Goal: Task Accomplishment & Management: Use online tool/utility

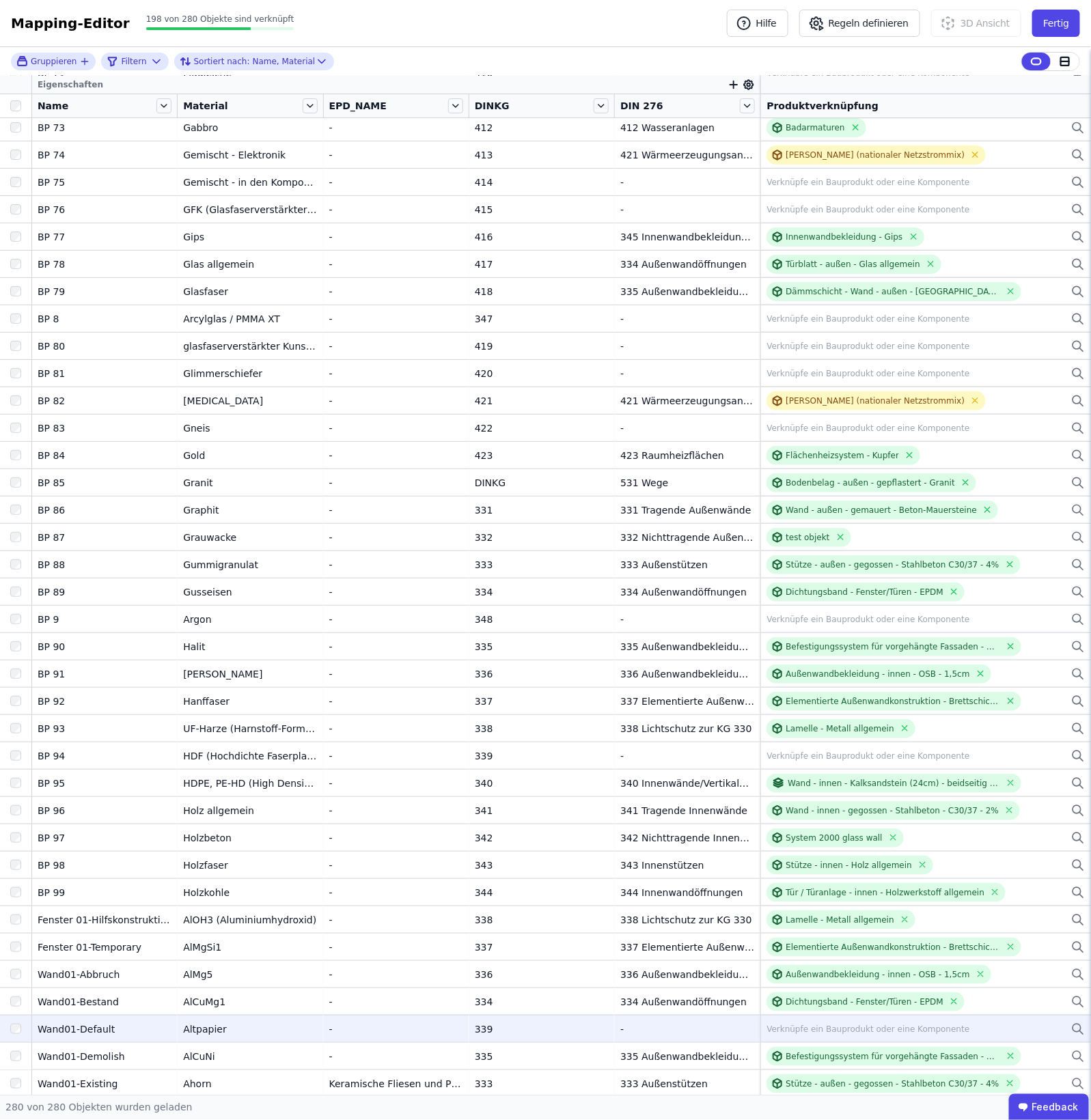
scroll to position [6675, 0]
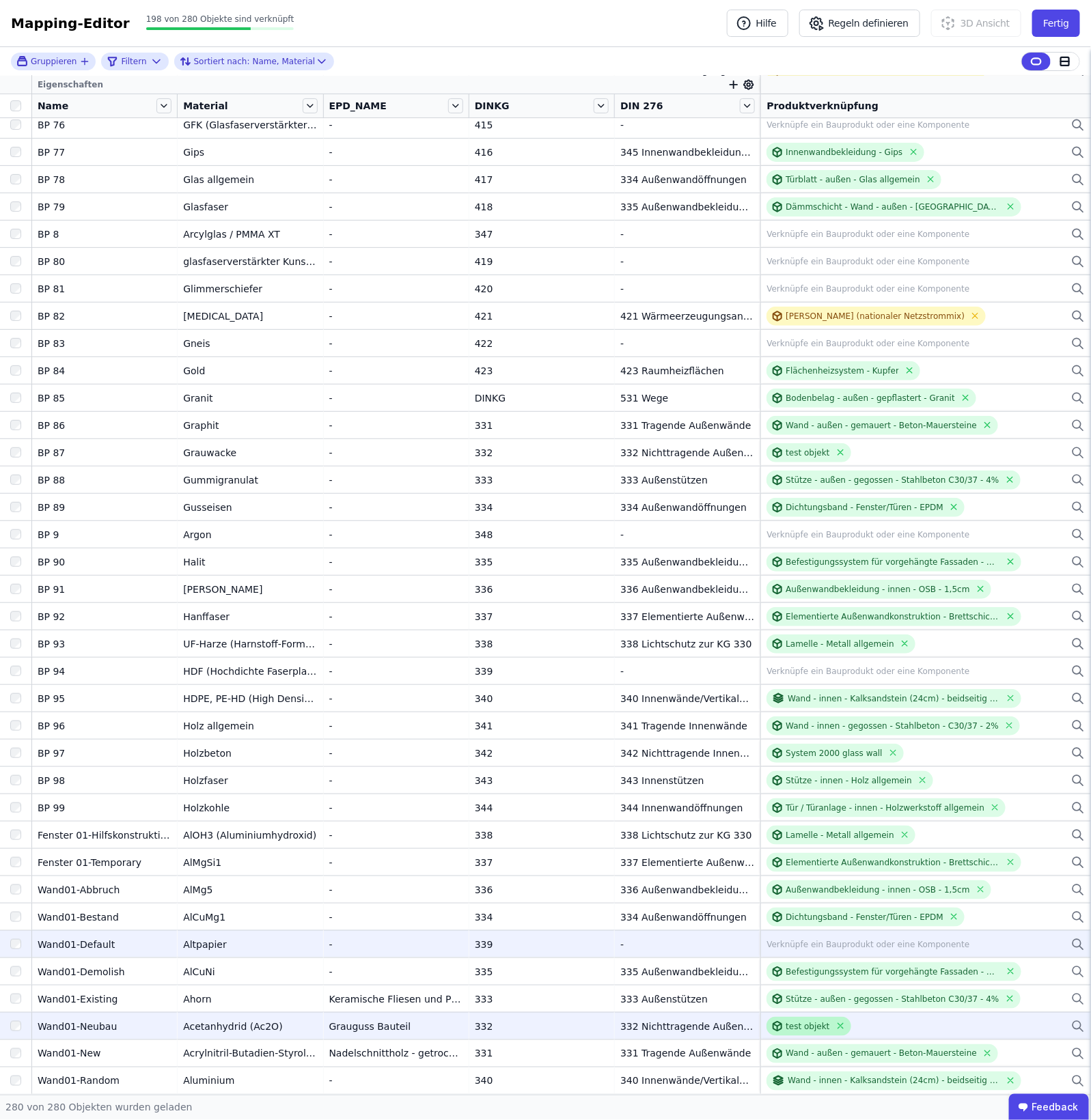
click at [776, 1027] on div at bounding box center [779, 1026] width 14 height 11
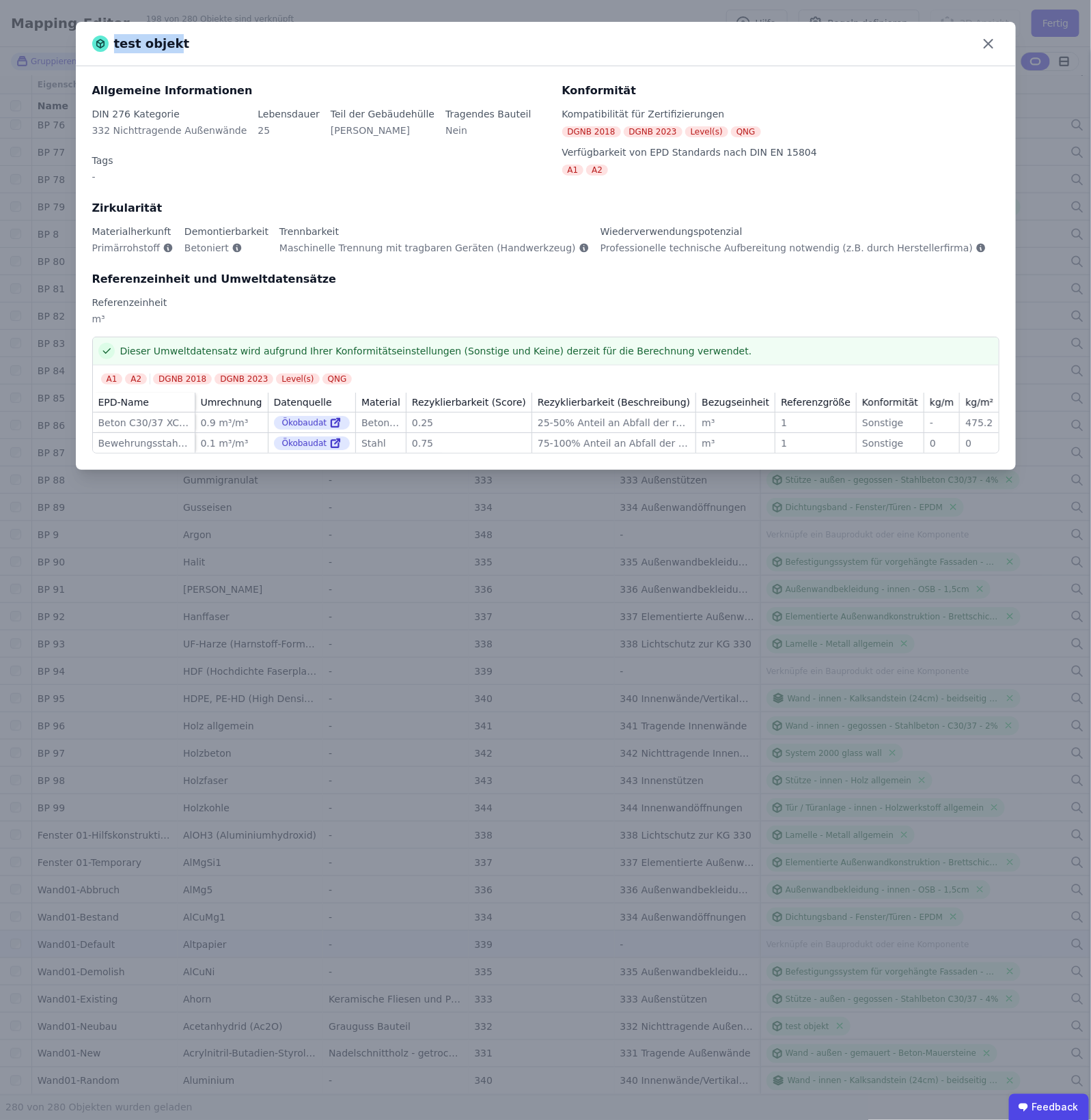
drag, startPoint x: 108, startPoint y: 50, endPoint x: 169, endPoint y: 50, distance: 61.0
click at [169, 50] on div "test objekt" at bounding box center [140, 44] width 97 height 19
click at [170, 50] on div "test objekt" at bounding box center [140, 44] width 97 height 19
drag, startPoint x: 179, startPoint y: 52, endPoint x: 106, endPoint y: 52, distance: 73.0
click at [106, 52] on div "test objekt" at bounding box center [546, 44] width 940 height 45
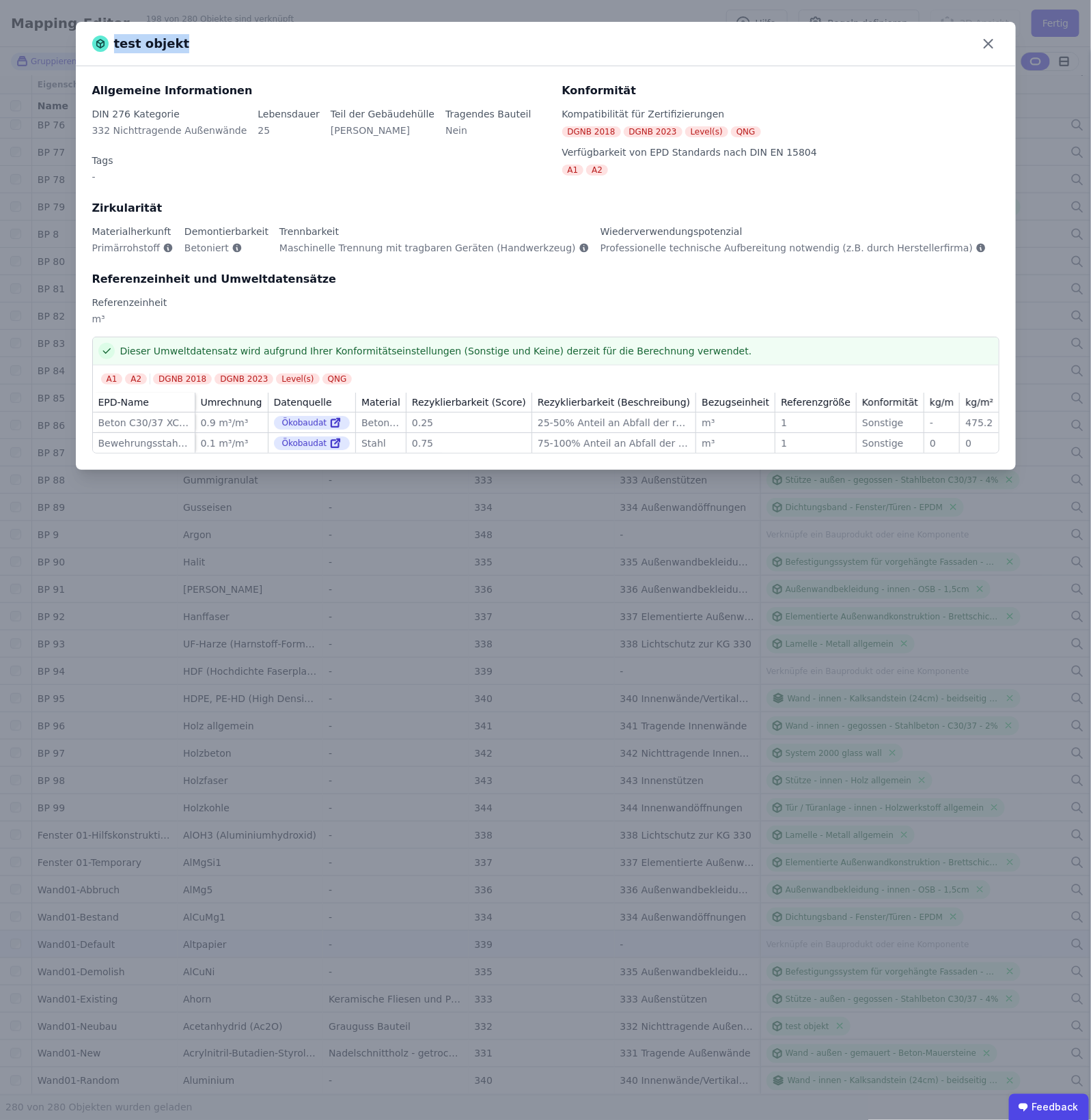
click at [106, 52] on div "test objekt" at bounding box center [140, 44] width 97 height 19
drag, startPoint x: 176, startPoint y: 52, endPoint x: 89, endPoint y: 45, distance: 87.3
click at [89, 45] on div "test objekt" at bounding box center [546, 44] width 940 height 45
drag, startPoint x: 367, startPoint y: 171, endPoint x: 429, endPoint y: 176, distance: 62.2
click at [418, 180] on div "Allgemeine Informationen DIN 276 Kategorie 332 Nichttragende Außenwände Lebensd…" at bounding box center [546, 209] width 908 height 254
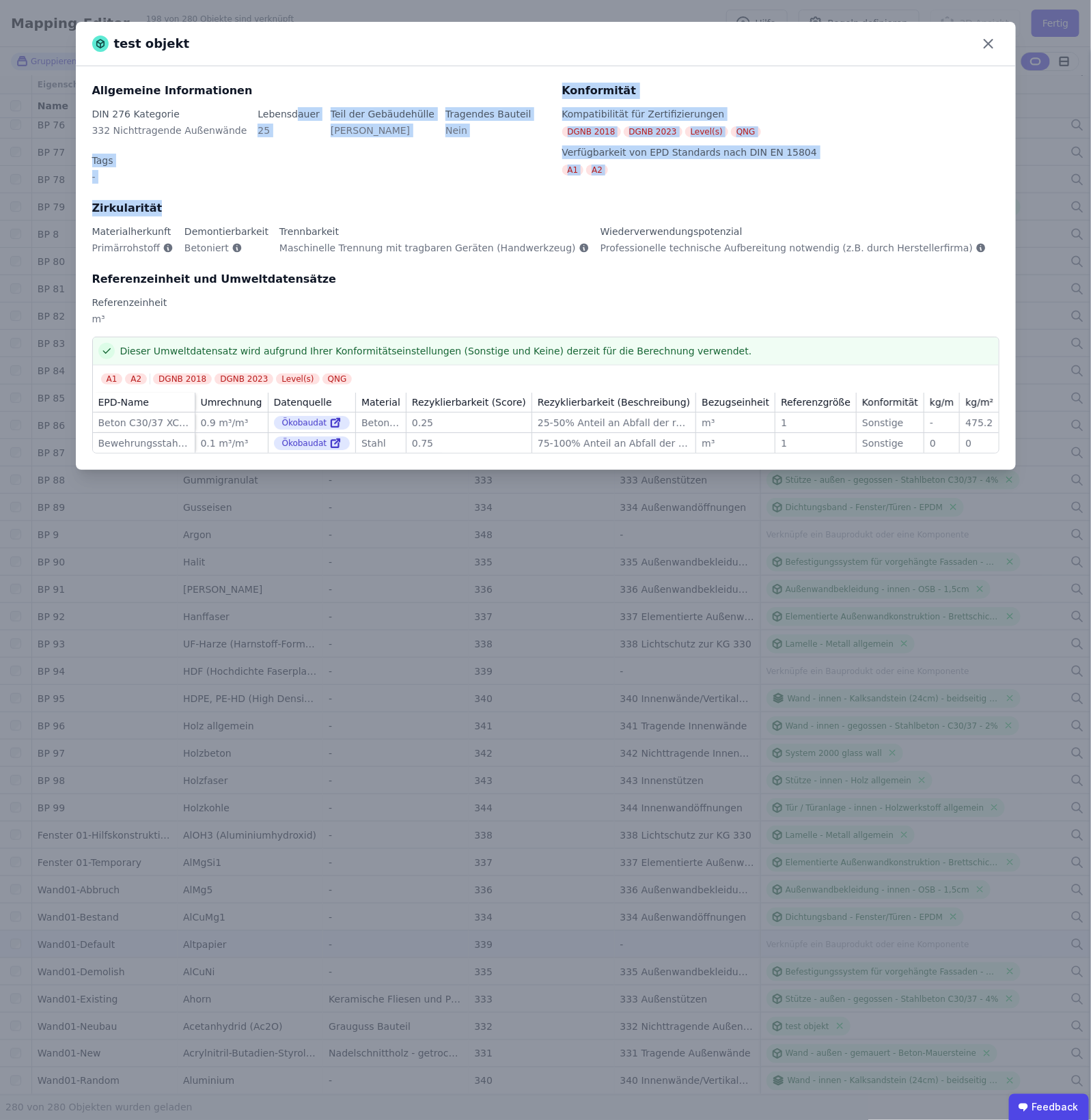
click at [429, 200] on div "Zirkularität" at bounding box center [546, 207] width 908 height 16
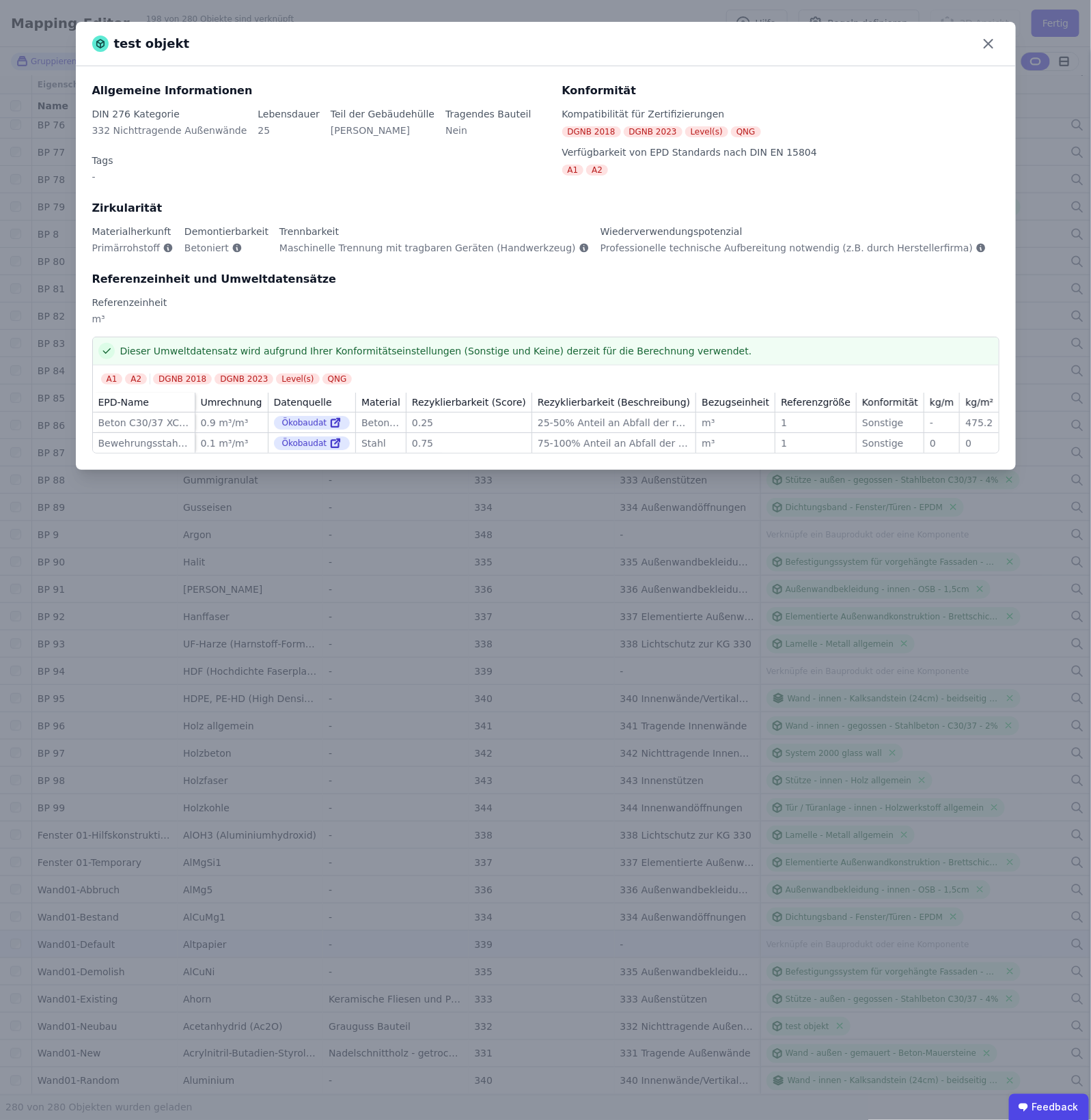
drag, startPoint x: 982, startPoint y: 41, endPoint x: 871, endPoint y: 653, distance: 622.0
click at [984, 40] on icon at bounding box center [989, 43] width 22 height 22
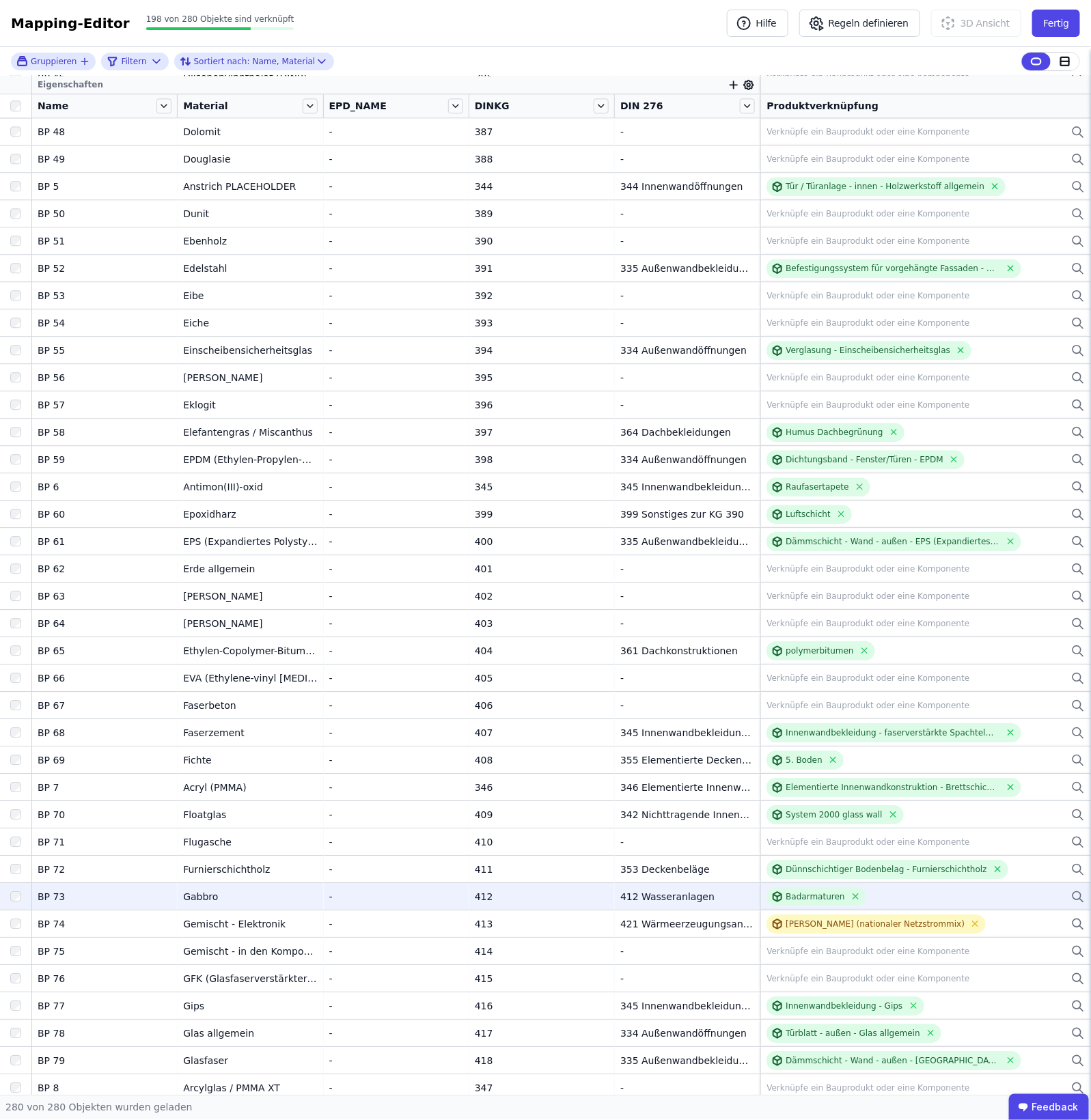
scroll to position [5566, 0]
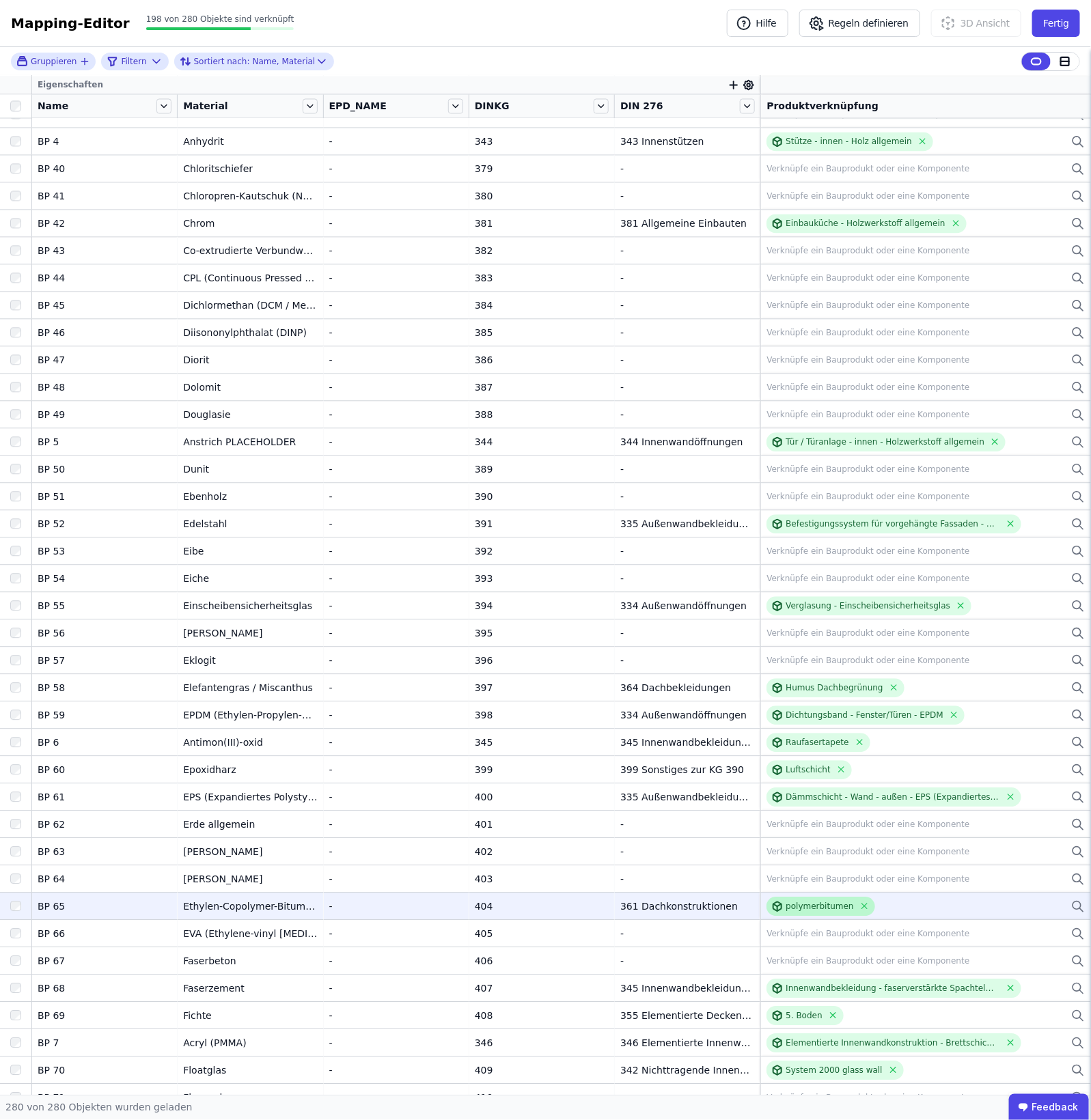
click at [804, 904] on div "polymerbitumen" at bounding box center [820, 907] width 68 height 11
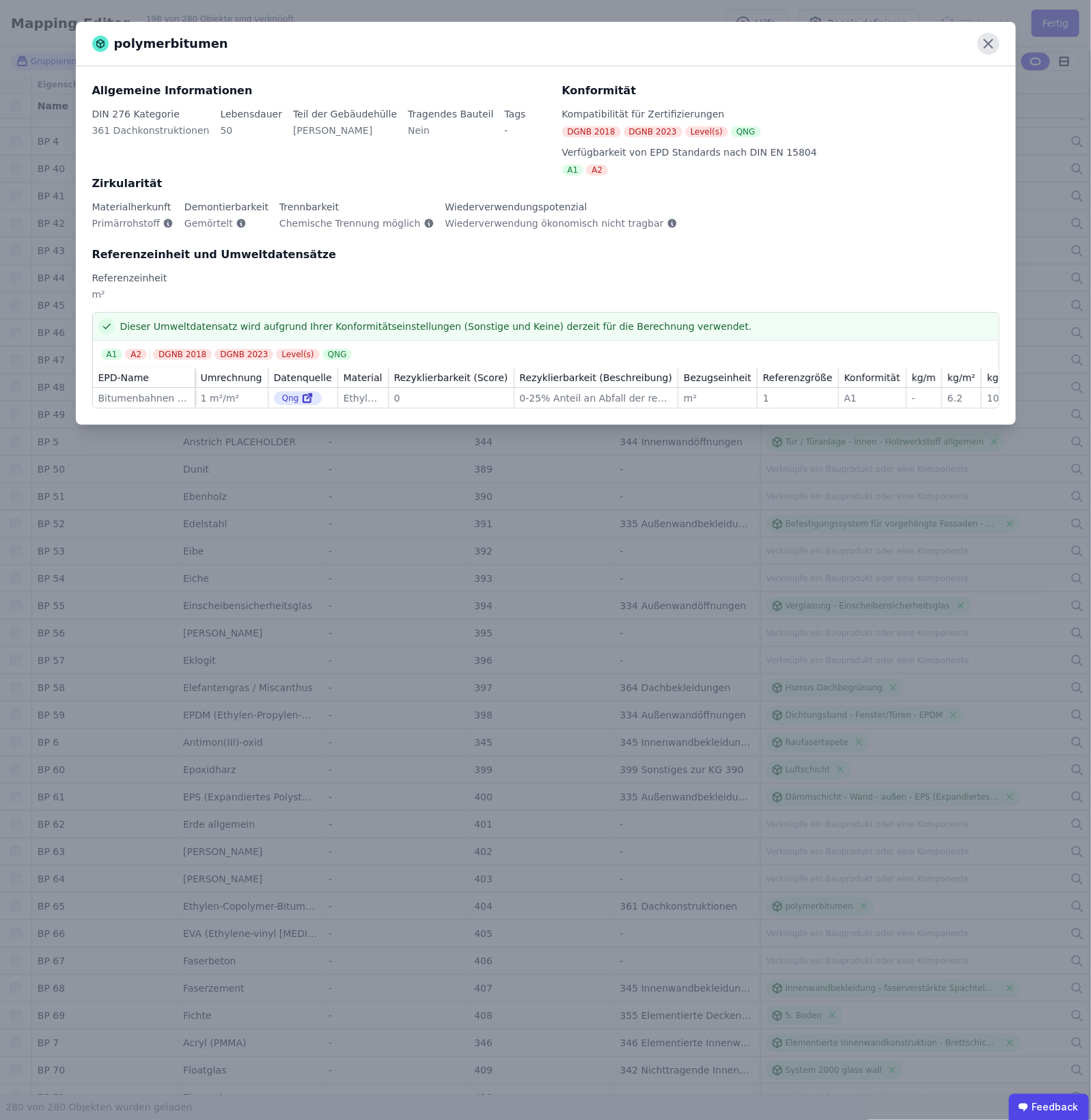
click at [989, 43] on icon at bounding box center [989, 44] width 9 height 9
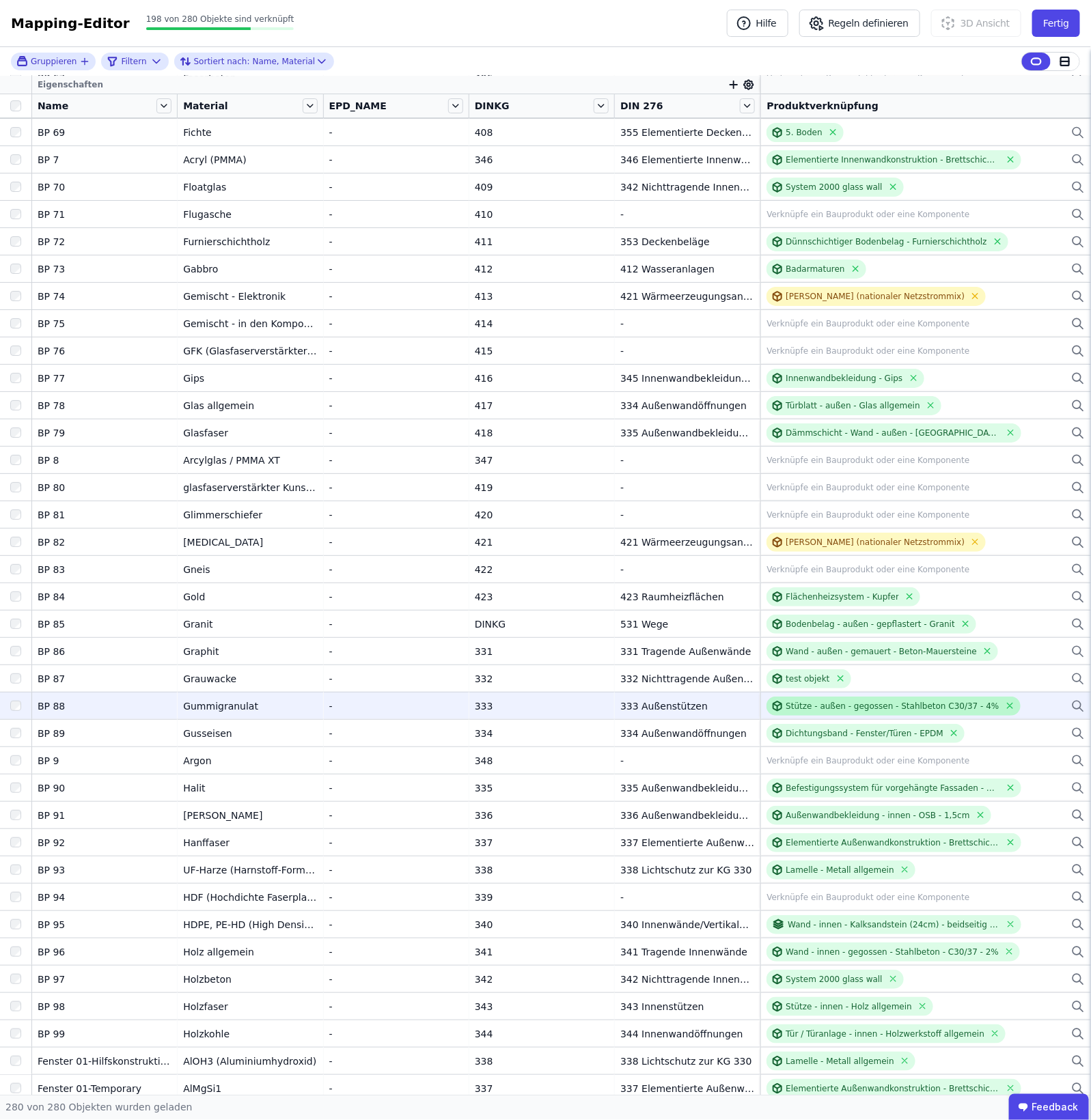
scroll to position [6675, 0]
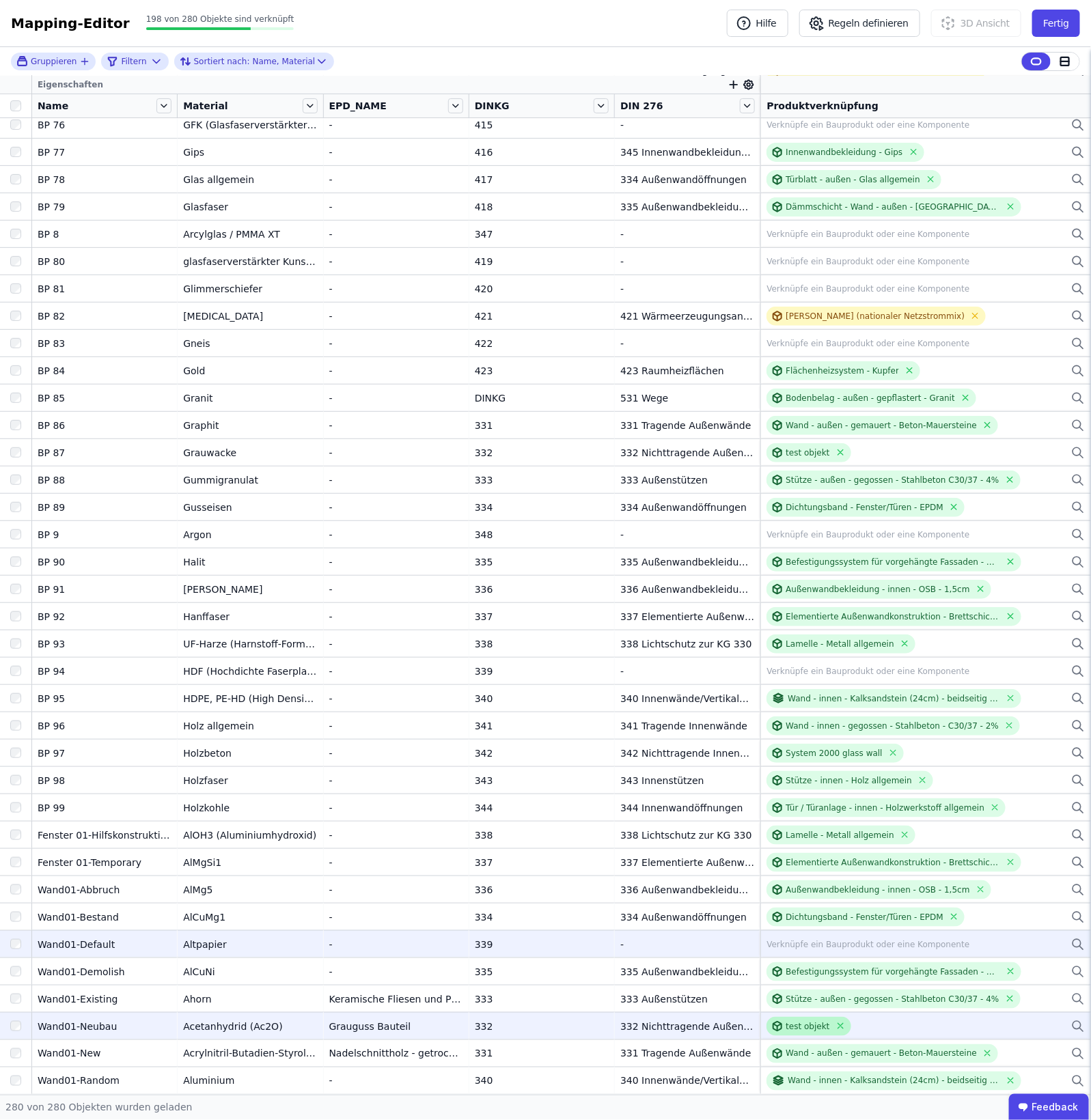
click at [797, 1024] on div "test objekt" at bounding box center [808, 1026] width 44 height 11
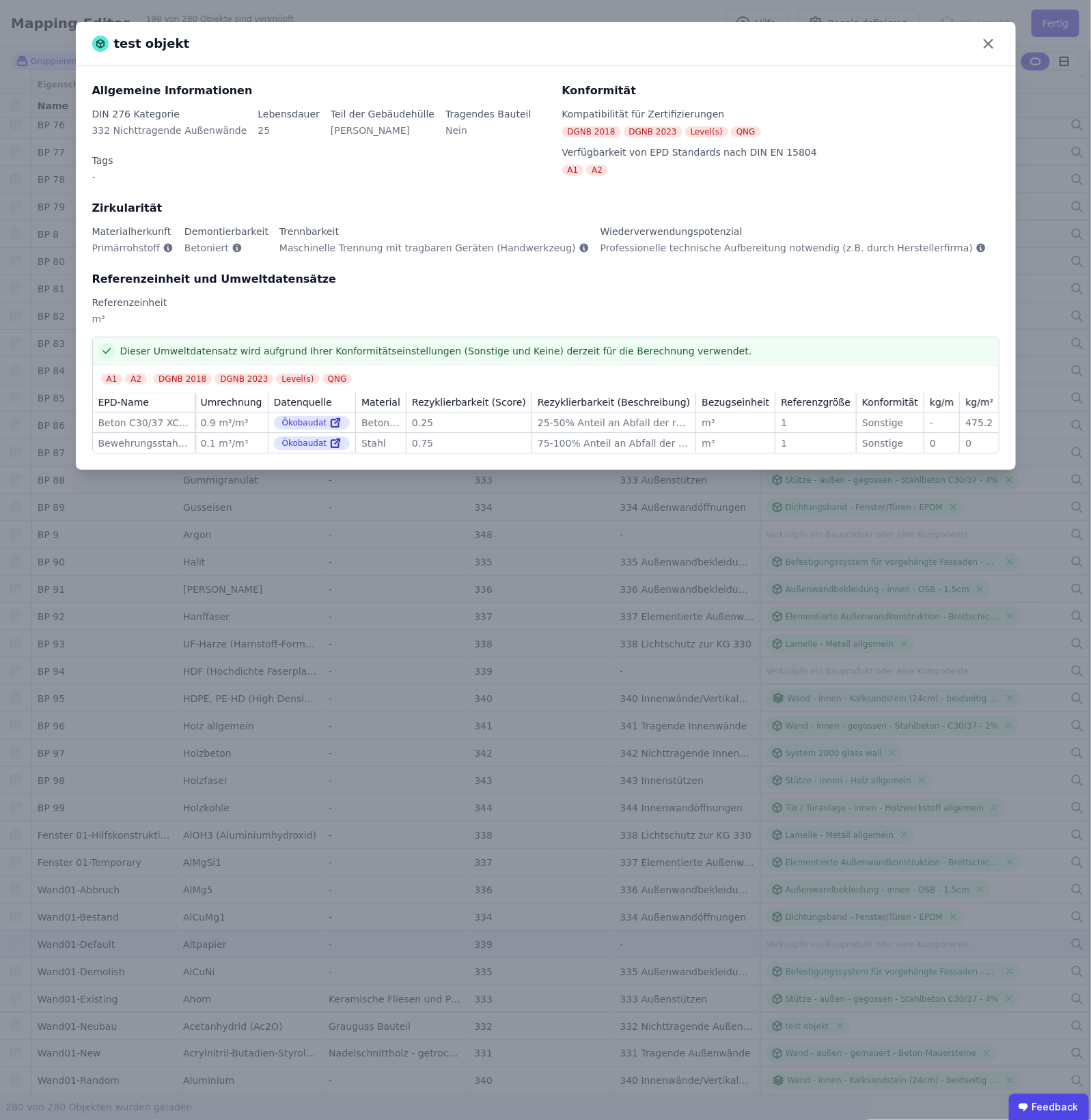
drag, startPoint x: 981, startPoint y: 43, endPoint x: 514, endPoint y: 263, distance: 516.2
click at [978, 43] on icon at bounding box center [989, 43] width 22 height 22
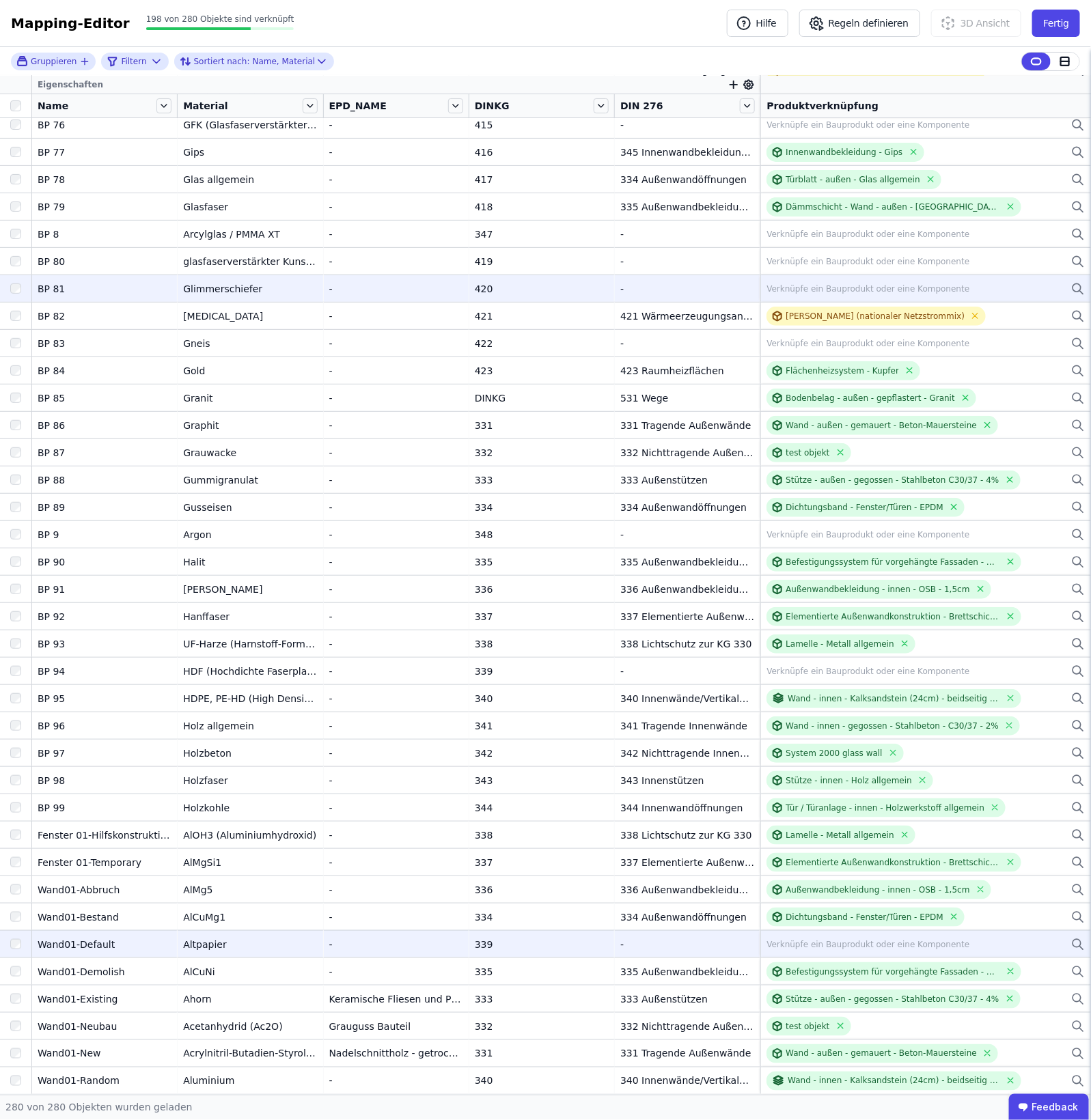
click at [941, 289] on div "Verknüpfe ein Bauprodukt oder eine Komponente" at bounding box center [868, 288] width 203 height 11
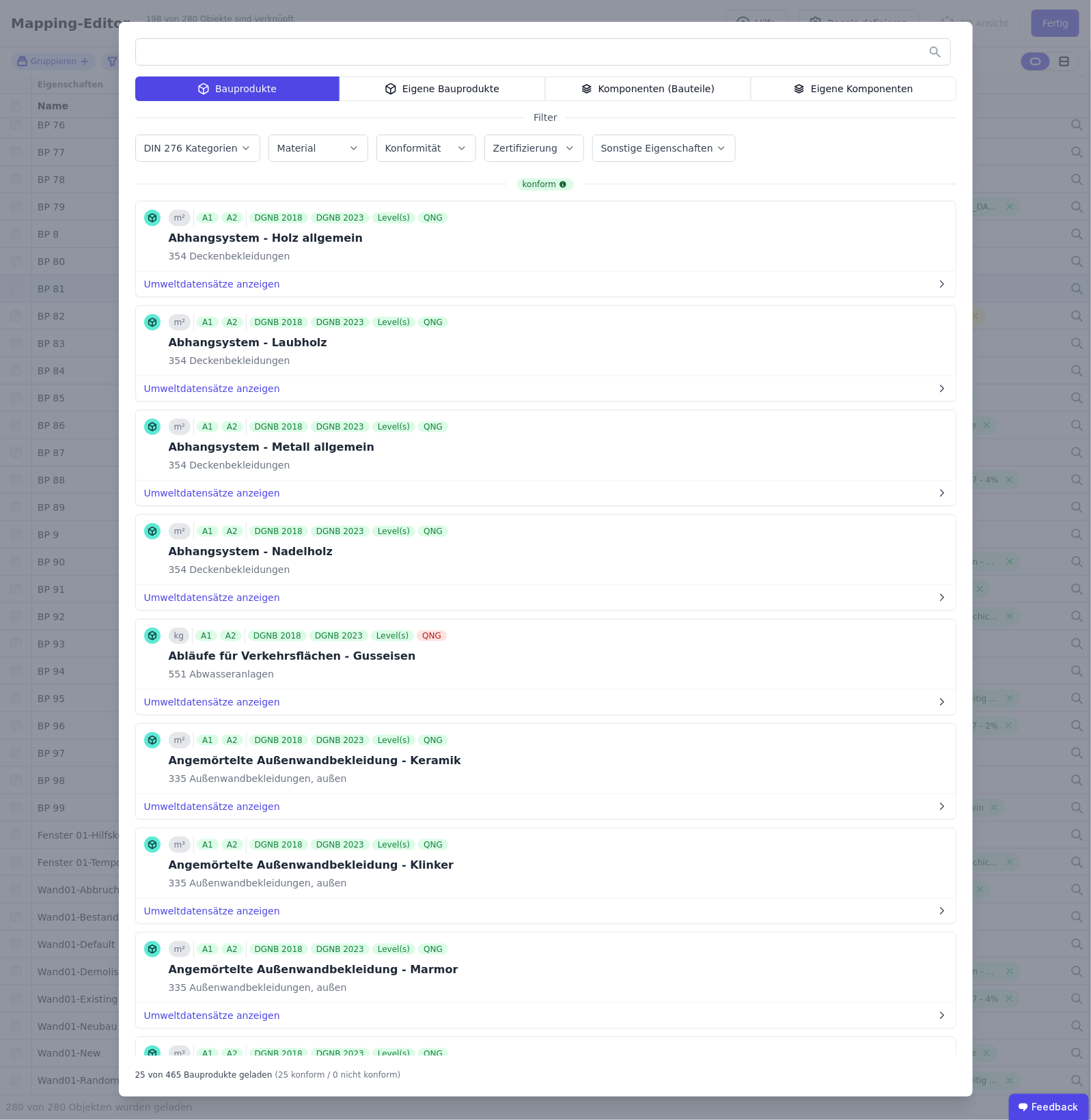
click at [290, 60] on input "text" at bounding box center [543, 52] width 815 height 25
click at [622, 84] on div "Komponenten (Bauteile)" at bounding box center [648, 89] width 206 height 25
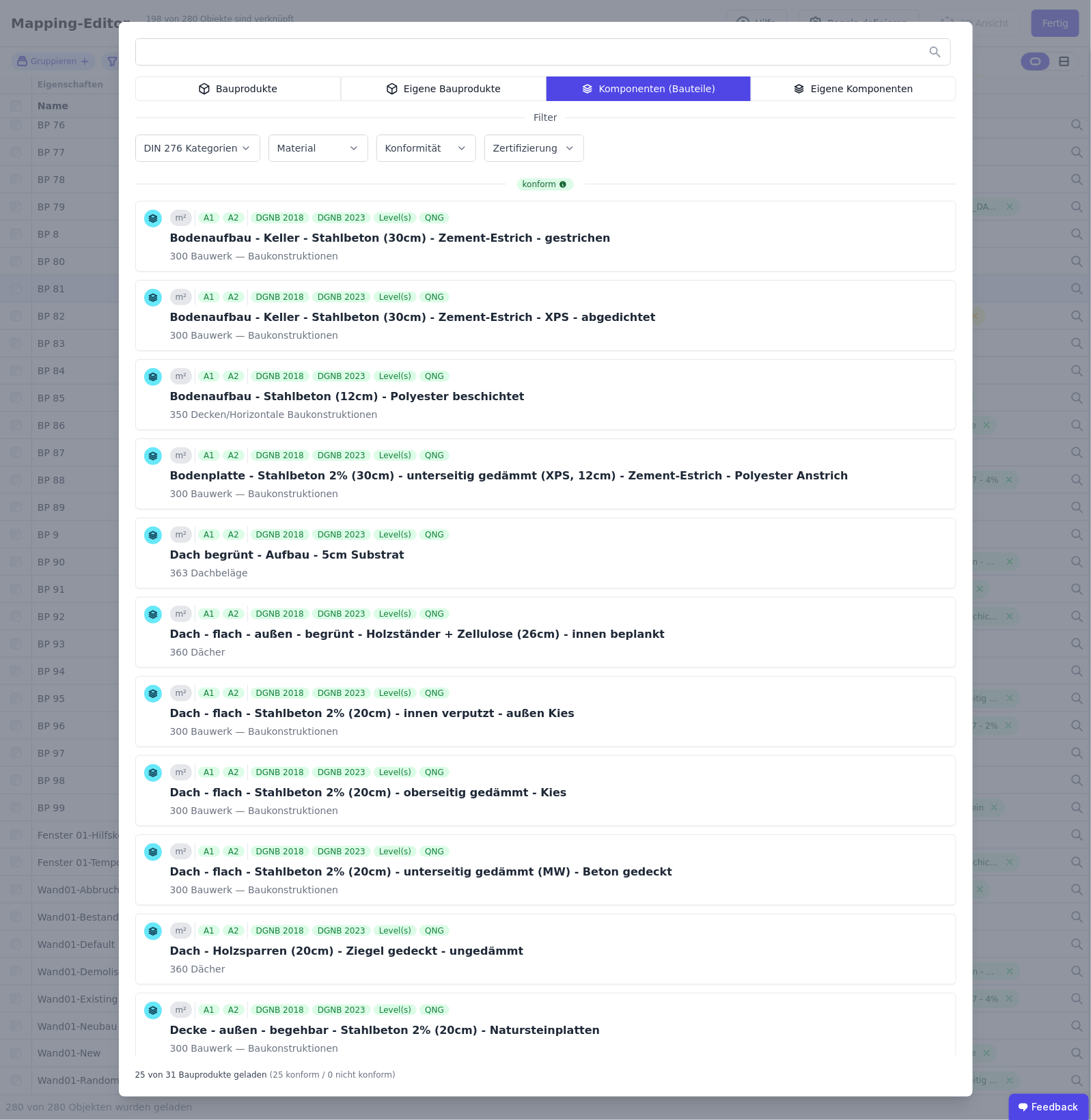
click at [572, 59] on input "text" at bounding box center [543, 52] width 815 height 25
click at [958, 121] on div "Bauprodukte Eigene Bauprodukte Komponenten (Bauteile) Eigene Komponenten Filter…" at bounding box center [546, 559] width 854 height 1075
click at [1033, 125] on div "Bauprodukte Eigene Bauprodukte Komponenten (Bauteile) Eigene Komponenten Filter…" at bounding box center [545, 560] width 1091 height 1120
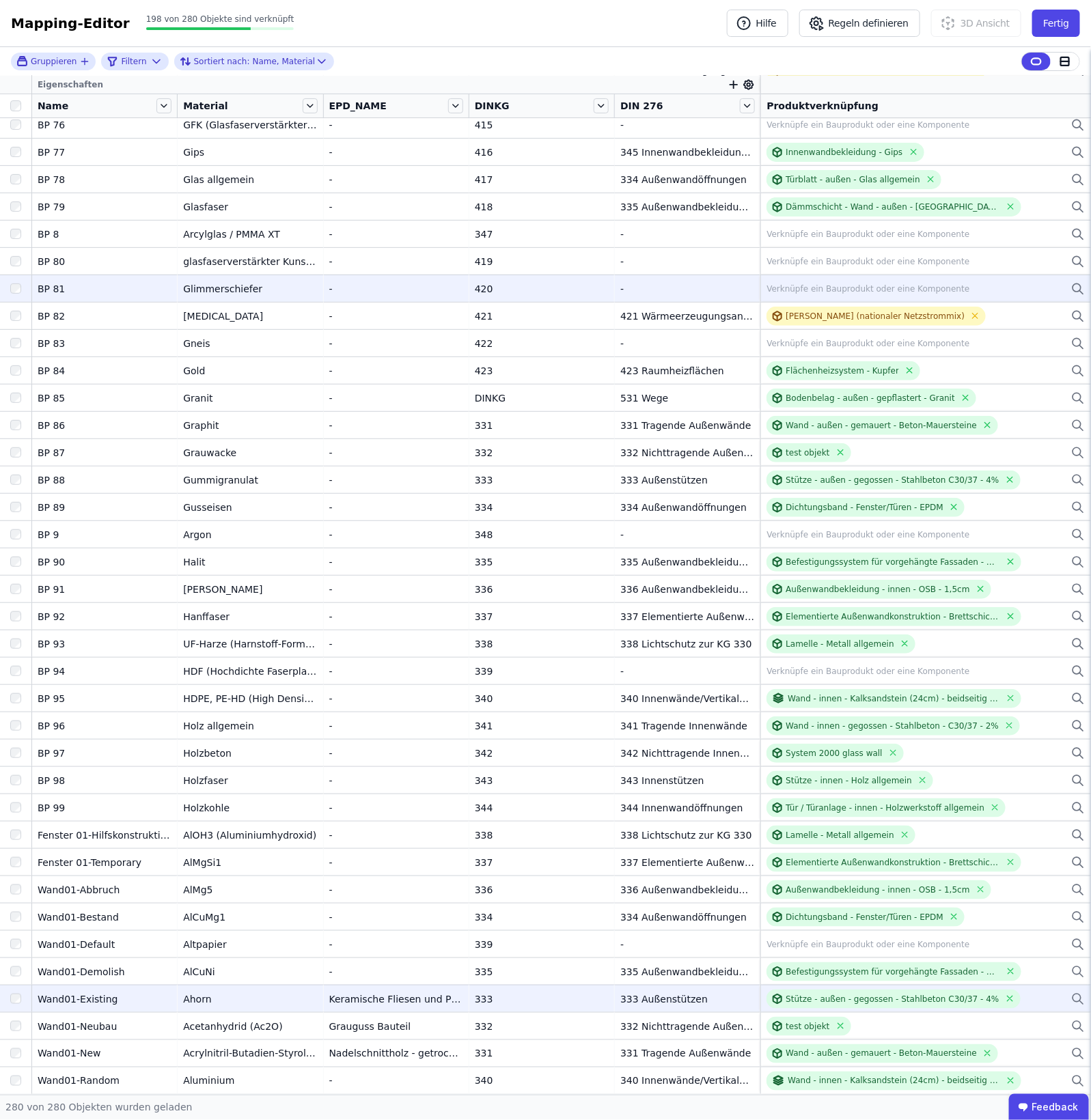
click at [483, 993] on div "333" at bounding box center [542, 999] width 134 height 14
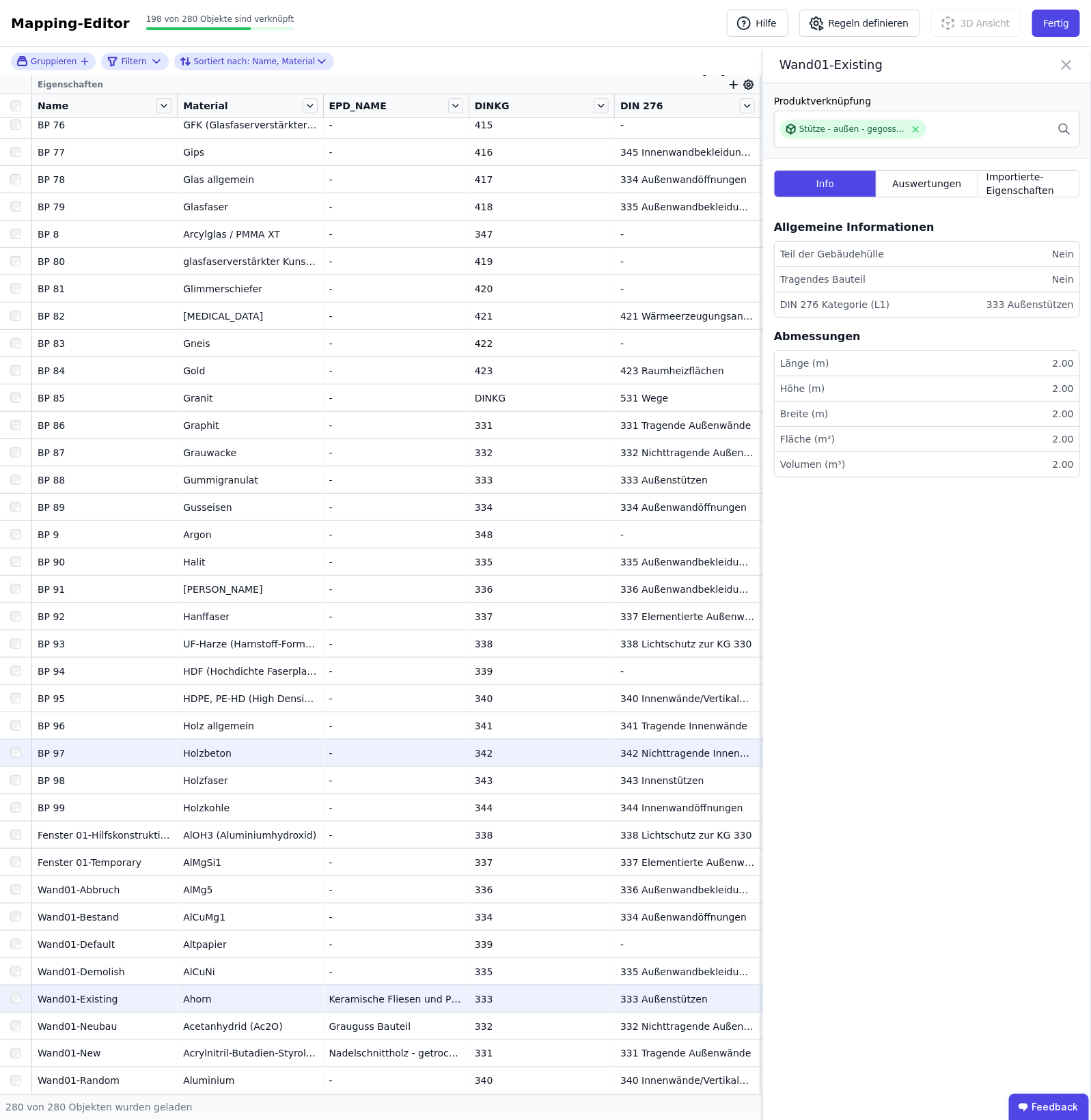
scroll to position [6590, 0]
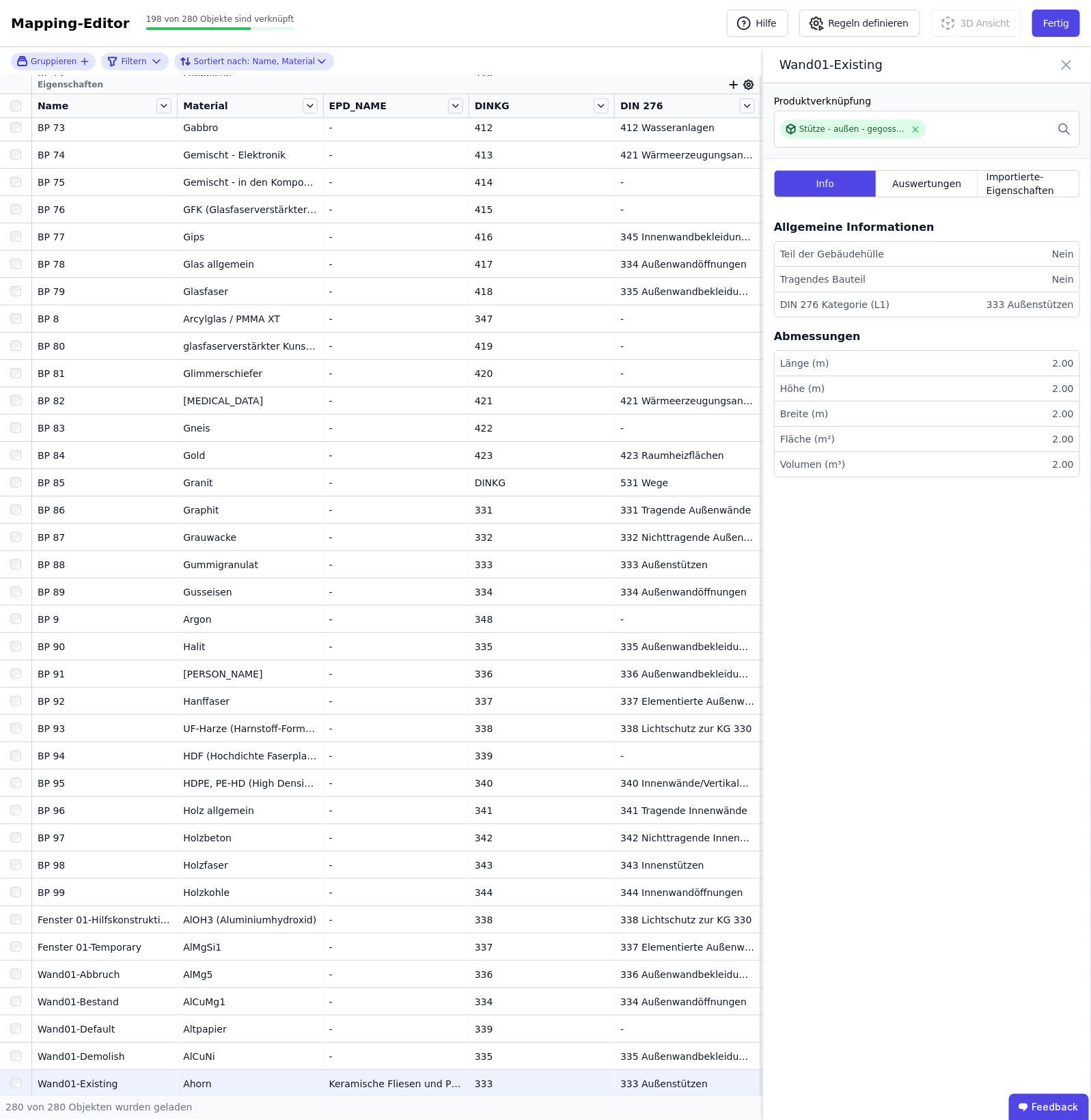
click at [1064, 69] on icon at bounding box center [1066, 65] width 16 height 19
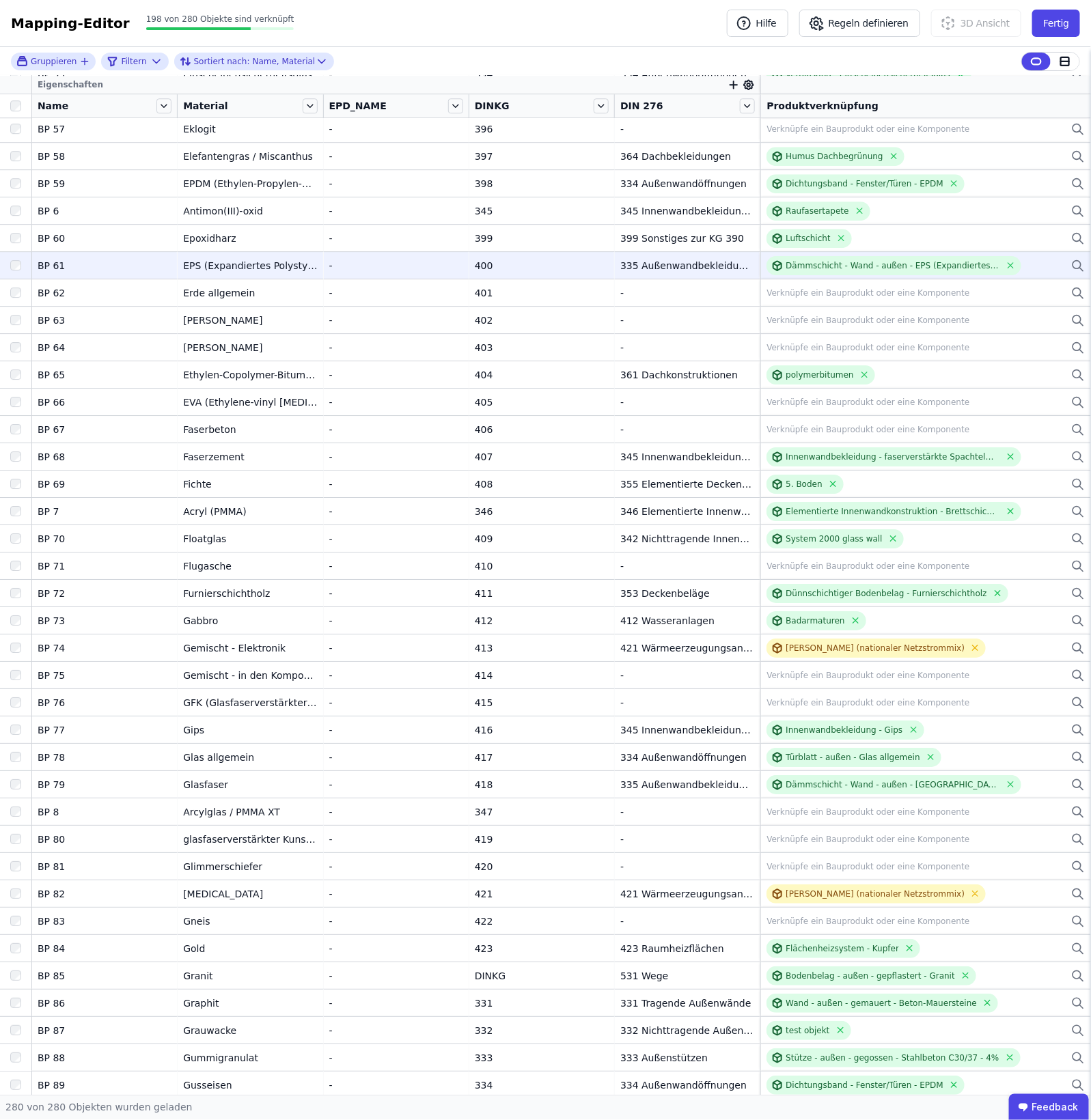
scroll to position [5993, 0]
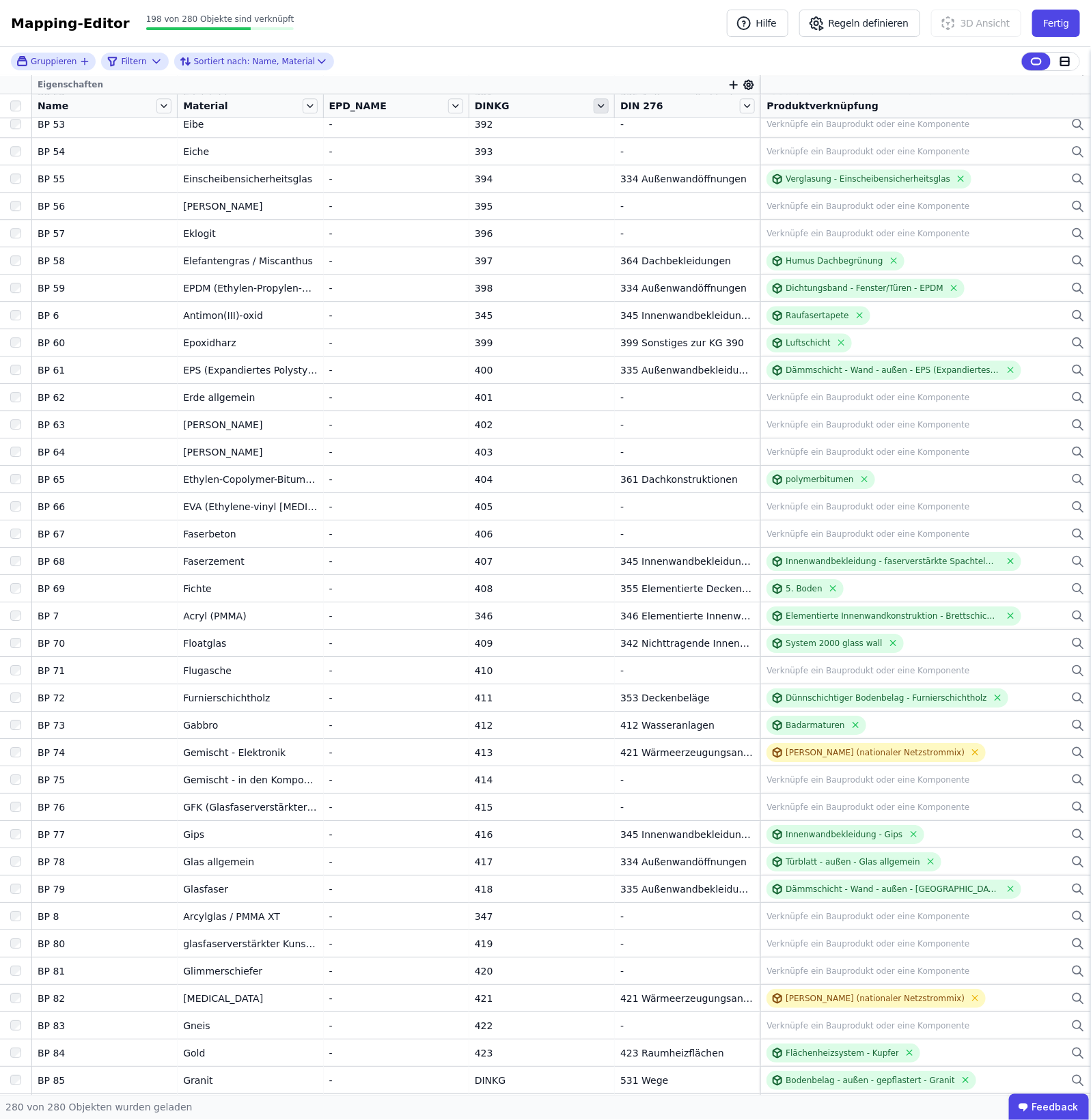
click at [594, 114] on icon at bounding box center [601, 105] width 15 height 15
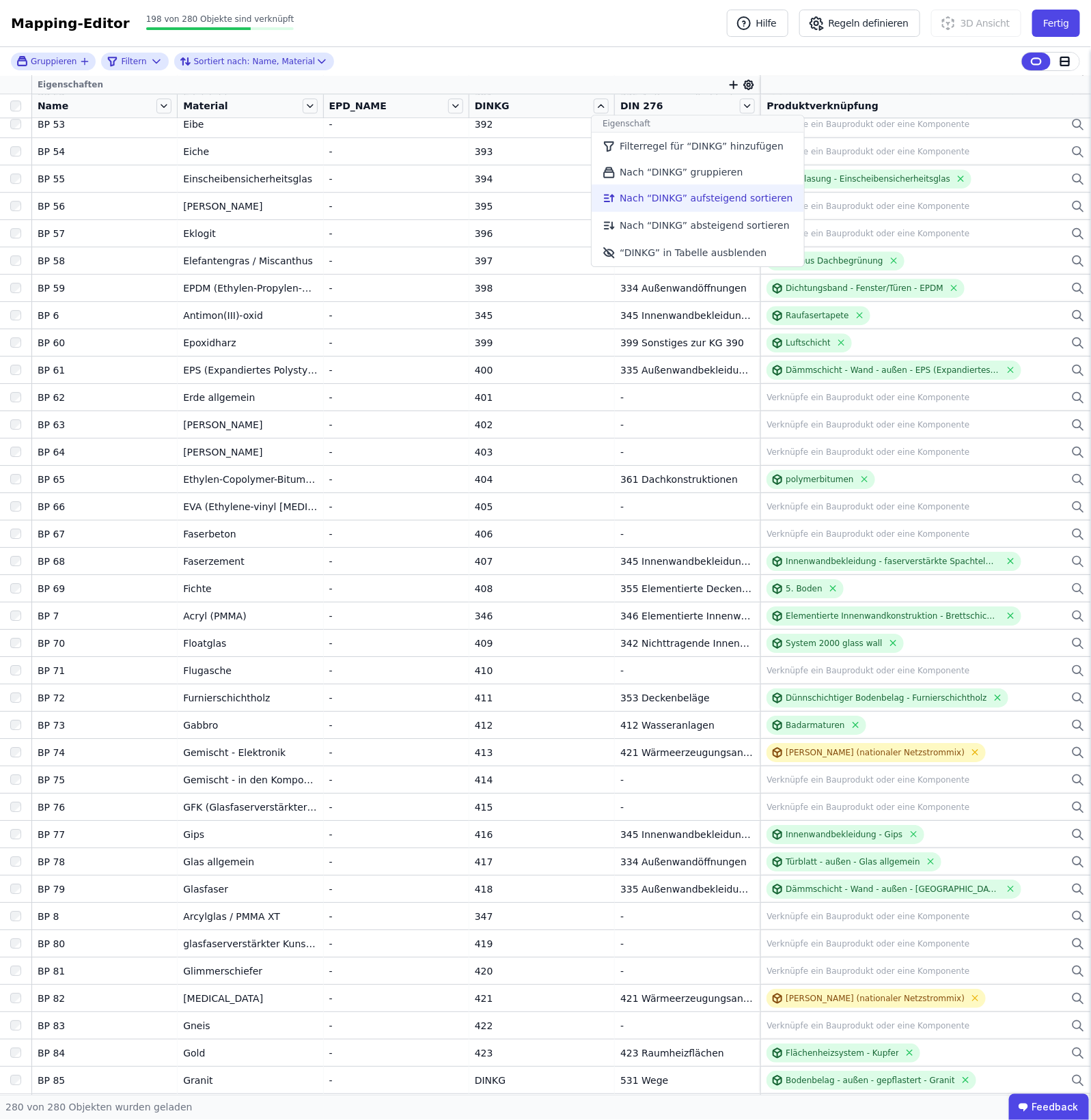
click at [630, 200] on li "Nach “DINKG” aufsteigend sortieren" at bounding box center [697, 198] width 213 height 28
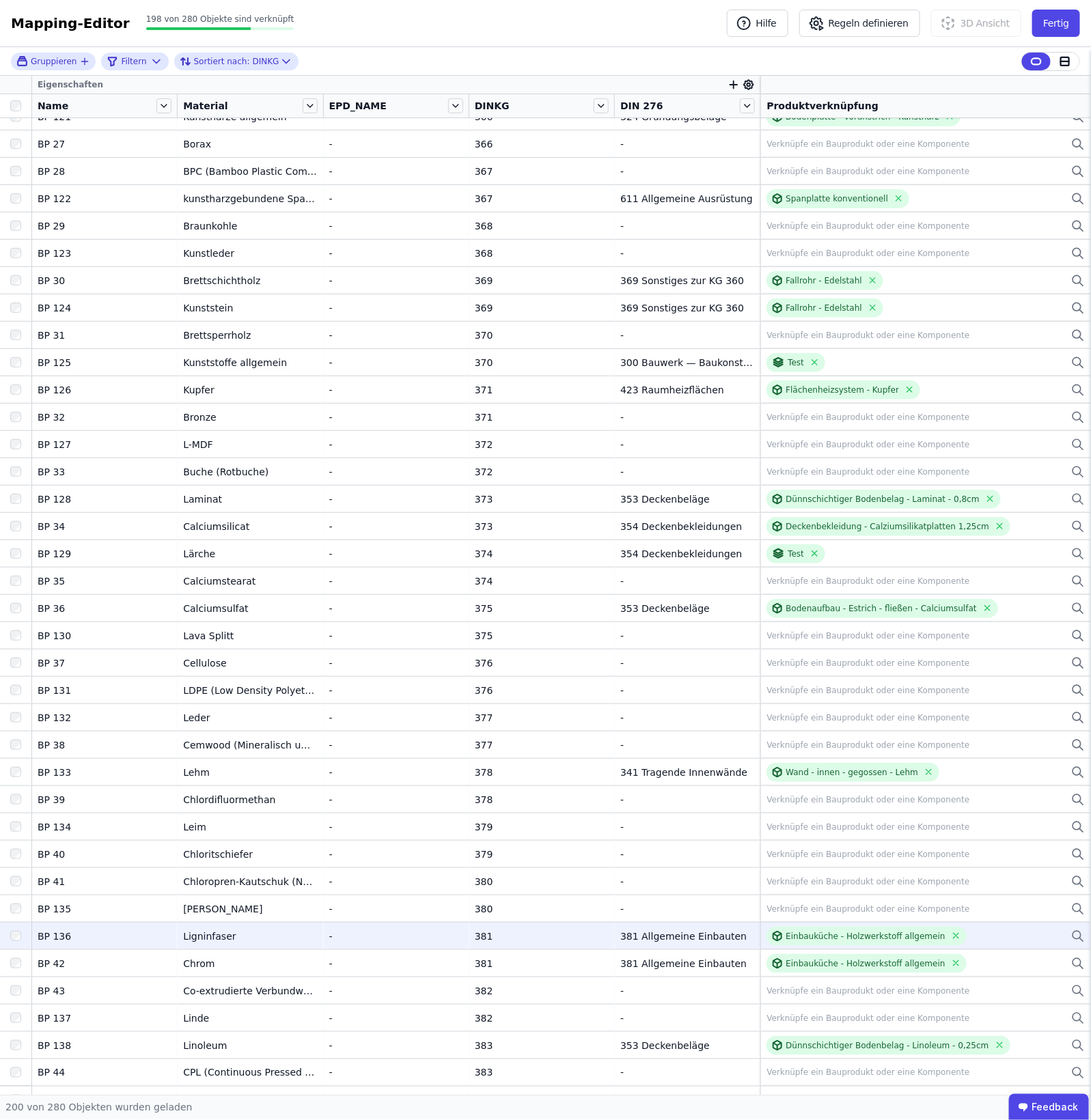
scroll to position [4489, 0]
